Goal: Task Accomplishment & Management: Complete application form

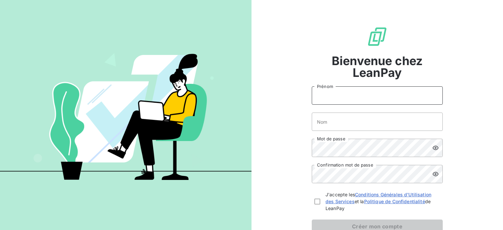
click at [363, 97] on input "Prénom" at bounding box center [377, 95] width 131 height 18
type input "[PERSON_NAME]"
type input "HOLLESTELLE"
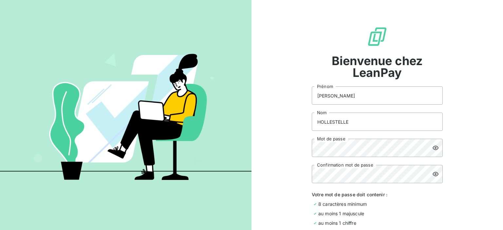
click at [439, 146] on div at bounding box center [437, 148] width 10 height 18
click at [283, 148] on div "Bienvenue chez LeanPay [PERSON_NAME] HOLLESTELLE Nom Mot de passe Confirmation …" at bounding box center [378, 156] width 252 height 312
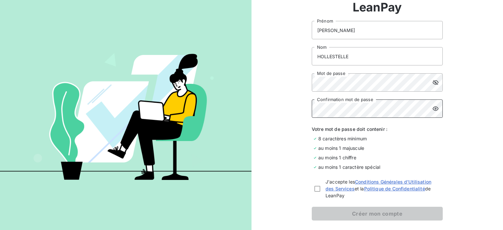
scroll to position [94, 0]
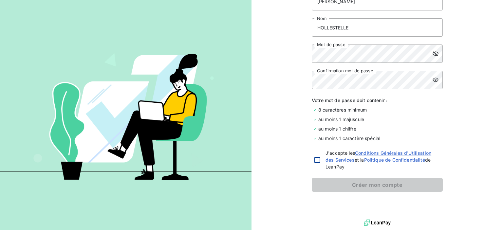
click at [316, 159] on div at bounding box center [317, 160] width 6 height 6
checkbox input "true"
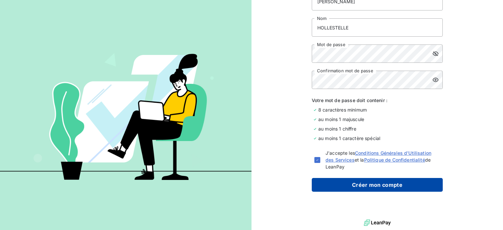
click at [347, 183] on button "Créer mon compte" at bounding box center [377, 185] width 131 height 14
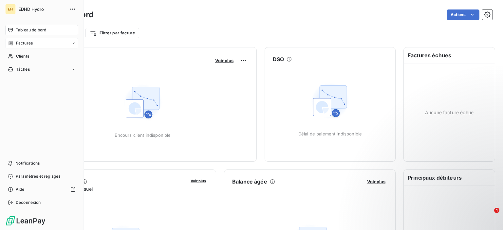
click at [40, 42] on div "Factures" at bounding box center [41, 43] width 73 height 10
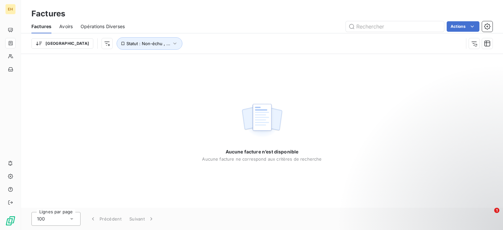
click at [146, 17] on div "Factures" at bounding box center [262, 14] width 482 height 12
click at [362, 26] on input "text" at bounding box center [395, 26] width 98 height 10
type input "lorban"
click at [400, 26] on input "lorban" at bounding box center [395, 26] width 98 height 10
click at [372, 27] on input "lorban" at bounding box center [395, 26] width 98 height 10
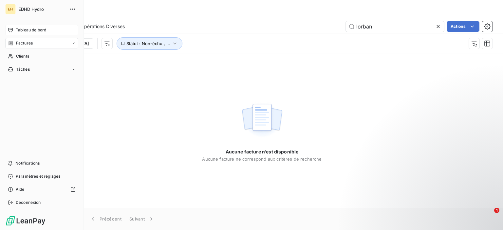
click at [35, 29] on span "Tableau de bord" at bounding box center [31, 30] width 30 height 6
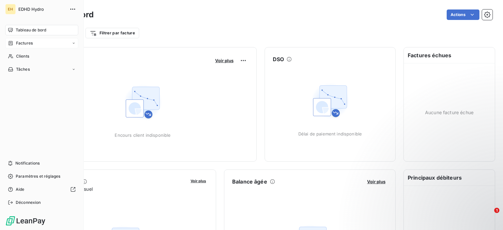
click at [31, 43] on span "Factures" at bounding box center [24, 43] width 17 height 6
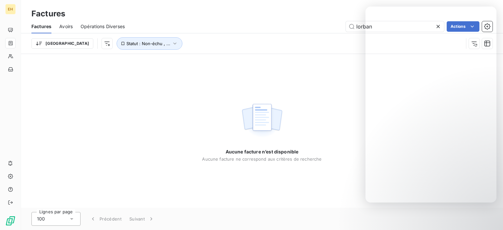
click at [267, 64] on div "Aucune facture n’est disponible Aucune facture ne correspond aux critères de re…" at bounding box center [262, 131] width 482 height 154
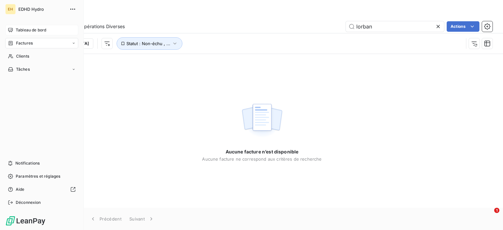
click at [25, 31] on span "Tableau de bord" at bounding box center [31, 30] width 30 height 6
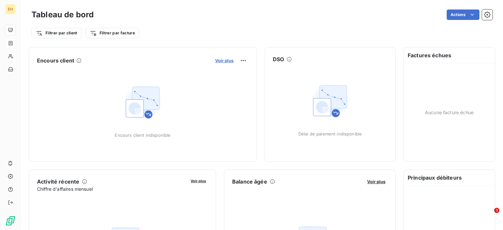
click at [217, 58] on span "Voir plus" at bounding box center [224, 60] width 18 height 5
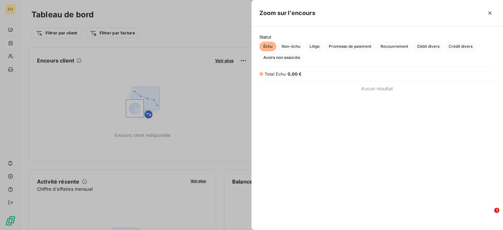
click at [170, 93] on div at bounding box center [251, 115] width 503 height 230
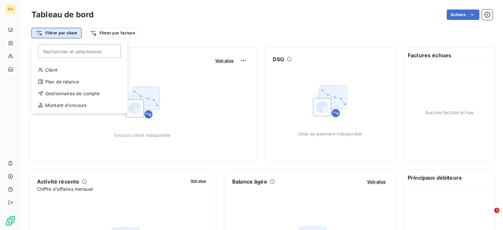
click at [52, 33] on html "EH Tableau de bord Actions Filtrer par client Rechercher et sélectionner Client…" at bounding box center [251, 115] width 503 height 230
click at [56, 51] on input "Rechercher et sélectionner" at bounding box center [79, 51] width 83 height 14
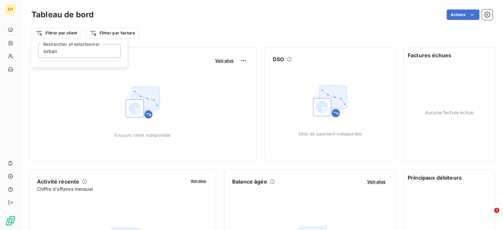
type input "lorban"
click at [69, 53] on input "lorban" at bounding box center [79, 51] width 83 height 14
click at [69, 49] on input "lorban" at bounding box center [79, 51] width 83 height 14
click at [72, 48] on input "lorban" at bounding box center [79, 51] width 83 height 14
drag, startPoint x: 74, startPoint y: 49, endPoint x: 12, endPoint y: 49, distance: 61.6
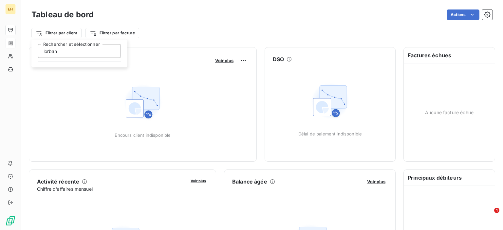
click at [12, 49] on html "EH Tableau de bord Actions Filtrer par client [PERSON_NAME] et sélectionner Fil…" at bounding box center [251, 115] width 503 height 230
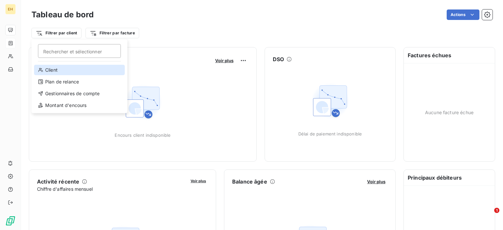
click at [50, 67] on div "Client" at bounding box center [79, 70] width 91 height 10
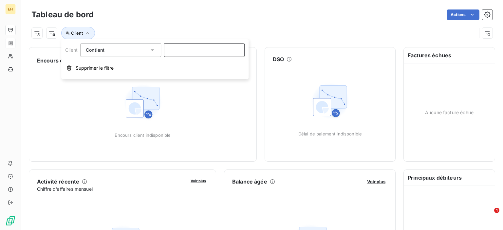
click at [177, 49] on input at bounding box center [204, 50] width 81 height 14
type input "l"
type input "e"
click at [150, 51] on icon at bounding box center [152, 50] width 7 height 7
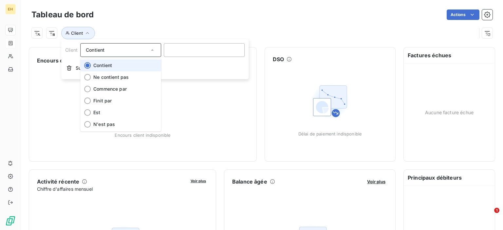
click at [125, 64] on li "Contient" at bounding box center [120, 66] width 81 height 12
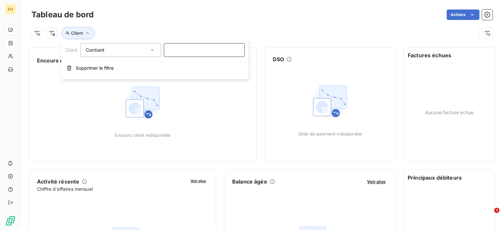
click at [189, 52] on input at bounding box center [204, 50] width 81 height 14
type input "pruvot"
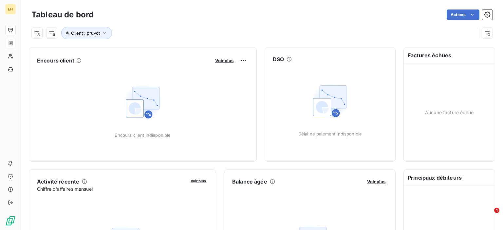
click at [175, 27] on div "Client : pruvot" at bounding box center [253, 33] width 445 height 12
